Goal: Task Accomplishment & Management: Complete application form

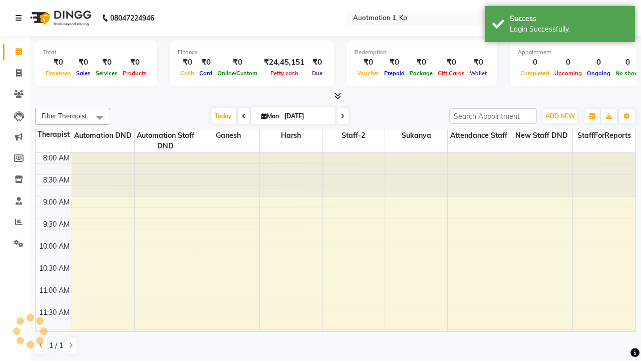
click at [21, 18] on icon at bounding box center [19, 18] width 6 height 7
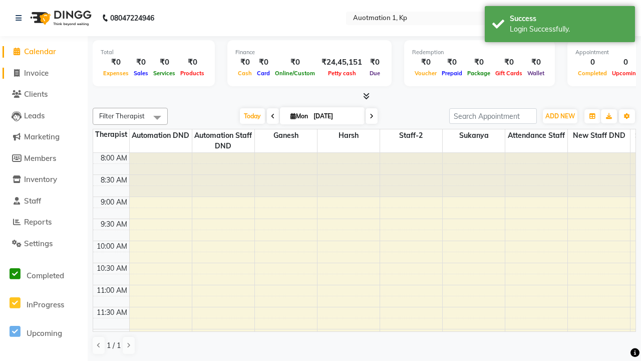
click at [44, 73] on span "Invoice" at bounding box center [36, 73] width 25 height 10
select select "service"
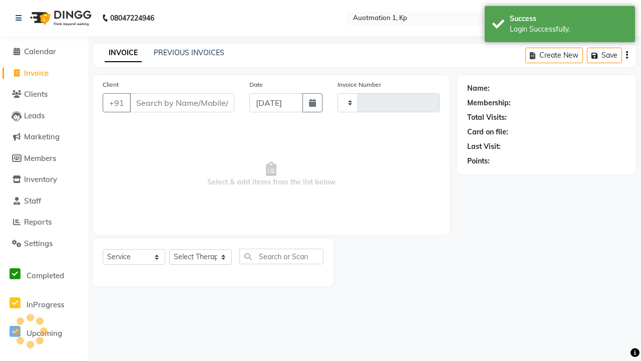
type input "3186"
select select "150"
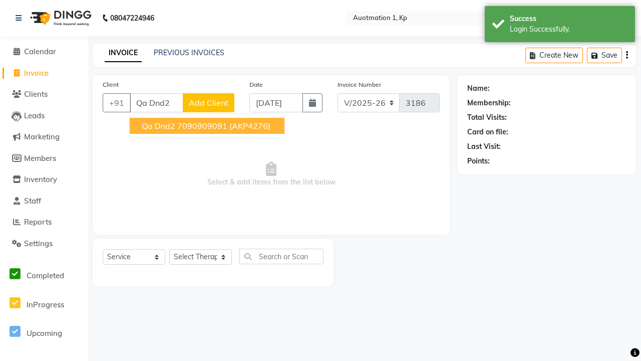
click at [206, 126] on ngb-highlight "7090909091" at bounding box center [202, 126] width 50 height 10
type input "7090909091"
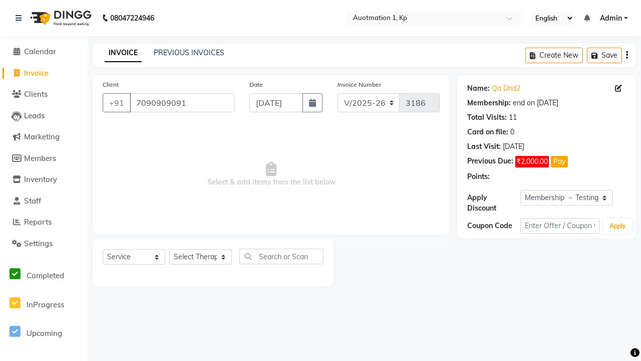
select select "0:"
select select "2112"
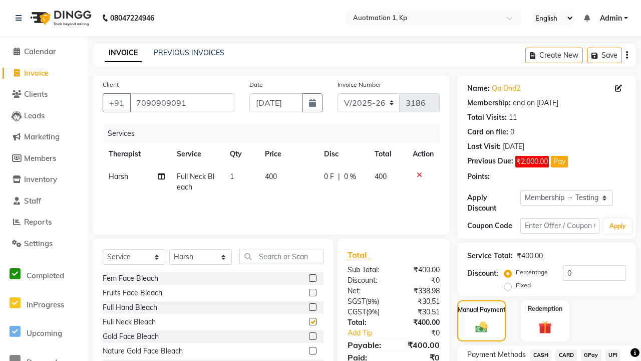
click at [541, 355] on span "CASH" at bounding box center [541, 355] width 22 height 12
checkbox input "false"
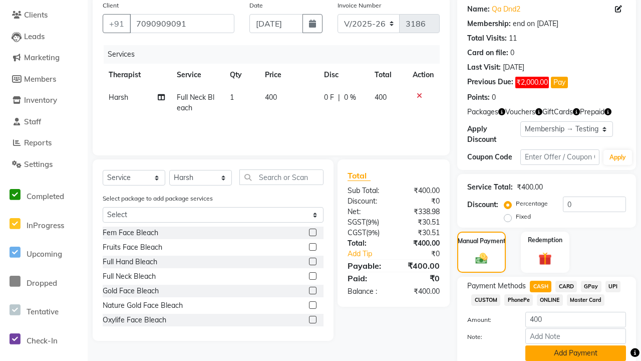
click at [573, 353] on button "Add Payment" at bounding box center [576, 353] width 101 height 16
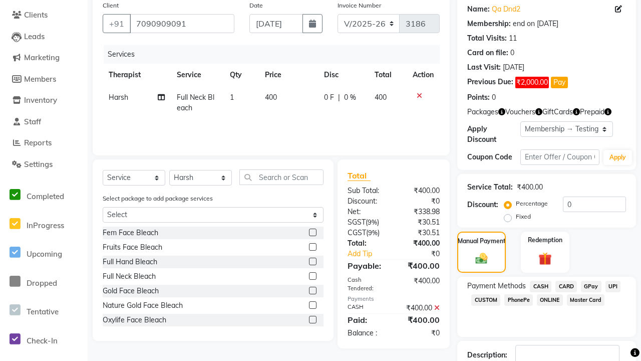
scroll to position [0, 3]
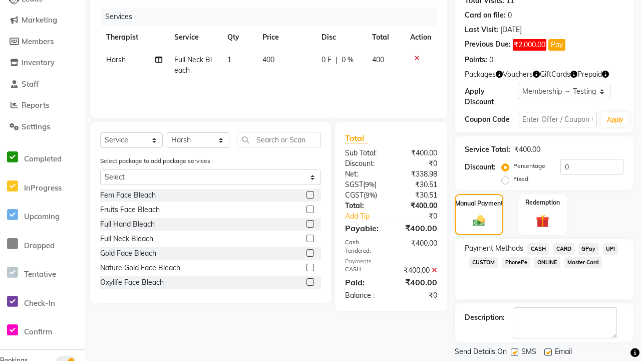
click at [515, 350] on label at bounding box center [515, 352] width 8 height 8
click at [515, 350] on input "checkbox" at bounding box center [514, 352] width 7 height 7
checkbox input "false"
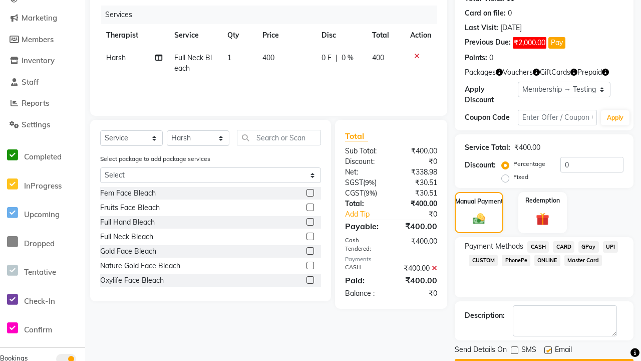
scroll to position [147, 0]
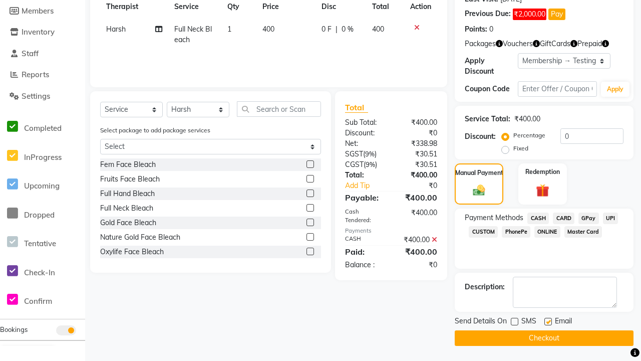
click at [548, 321] on label at bounding box center [549, 322] width 8 height 8
click at [548, 321] on input "checkbox" at bounding box center [548, 322] width 7 height 7
checkbox input "false"
click at [544, 338] on button "Checkout" at bounding box center [544, 338] width 179 height 16
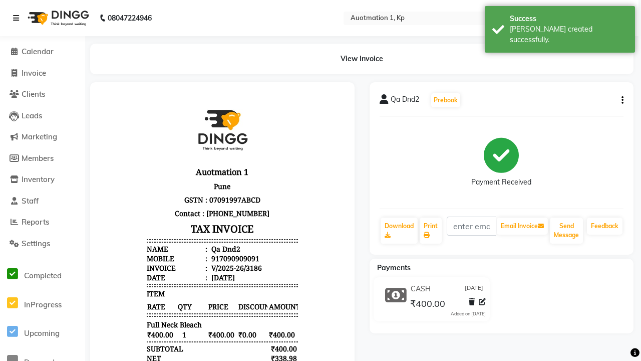
click at [560, 26] on div "[PERSON_NAME] created successfully." at bounding box center [569, 34] width 118 height 21
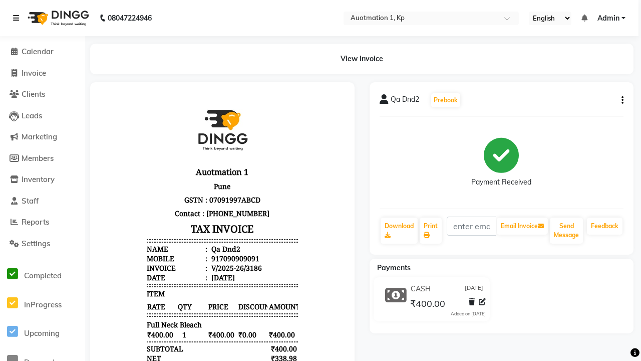
click at [18, 18] on icon at bounding box center [16, 18] width 6 height 7
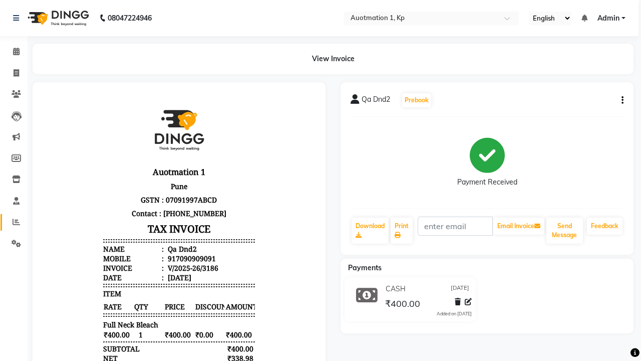
click at [13, 222] on icon at bounding box center [17, 222] width 8 height 8
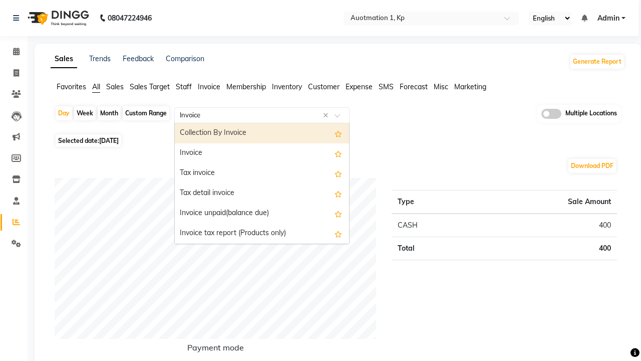
click at [262, 153] on div "Invoice" at bounding box center [262, 153] width 174 height 20
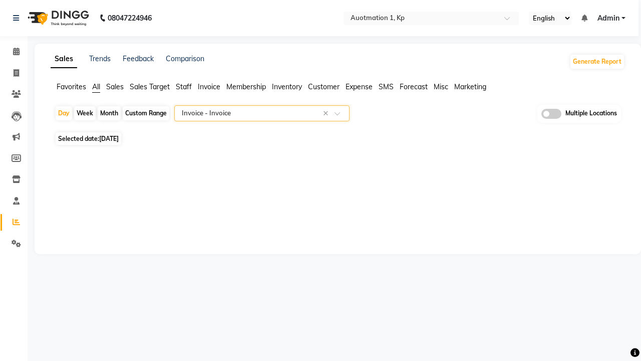
select select "full_report"
select select "csv"
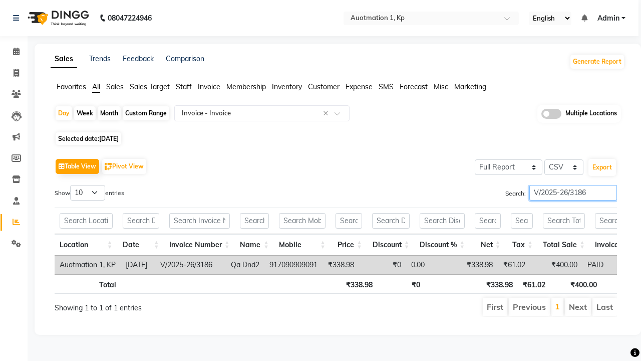
type input "V/2025-26/3186"
type input "Tax invoice"
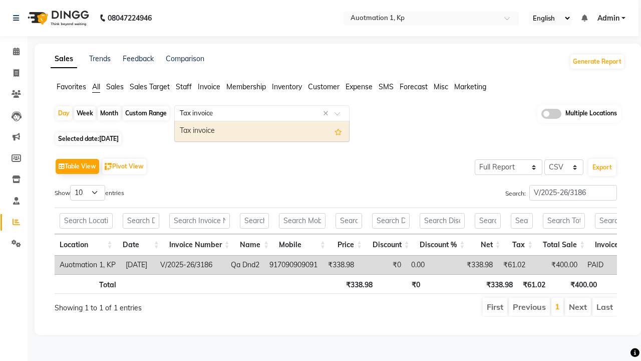
click at [262, 131] on div "Tax invoice" at bounding box center [262, 131] width 174 height 20
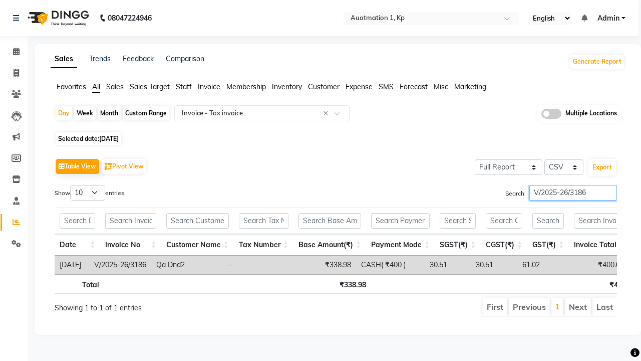
type input "V/2025-26/3186"
type input "Tax detail invoice"
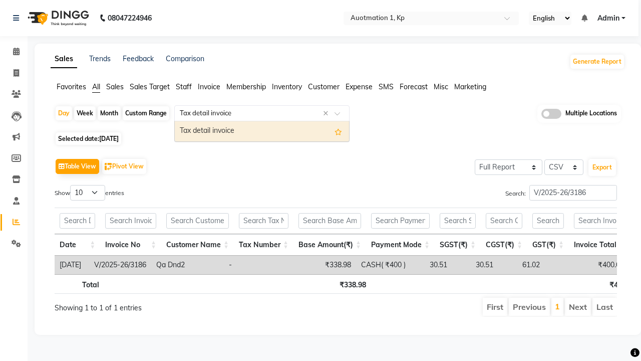
click at [262, 131] on div "Tax detail invoice" at bounding box center [262, 131] width 174 height 20
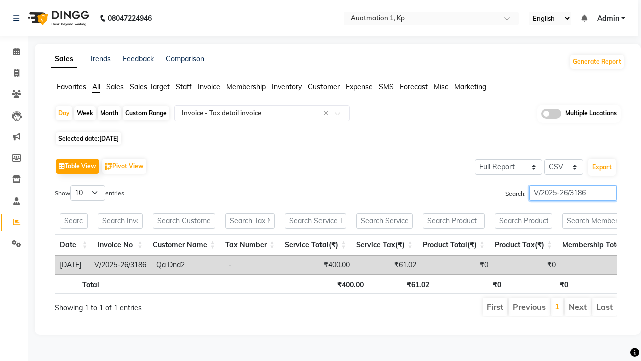
type input "V/2025-26/3186"
type input "Invoice Item wise"
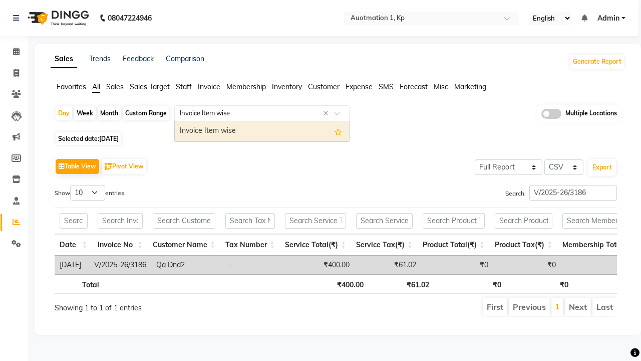
click at [262, 131] on div "Invoice Item wise" at bounding box center [262, 131] width 174 height 20
